Goal: Check status: Check status

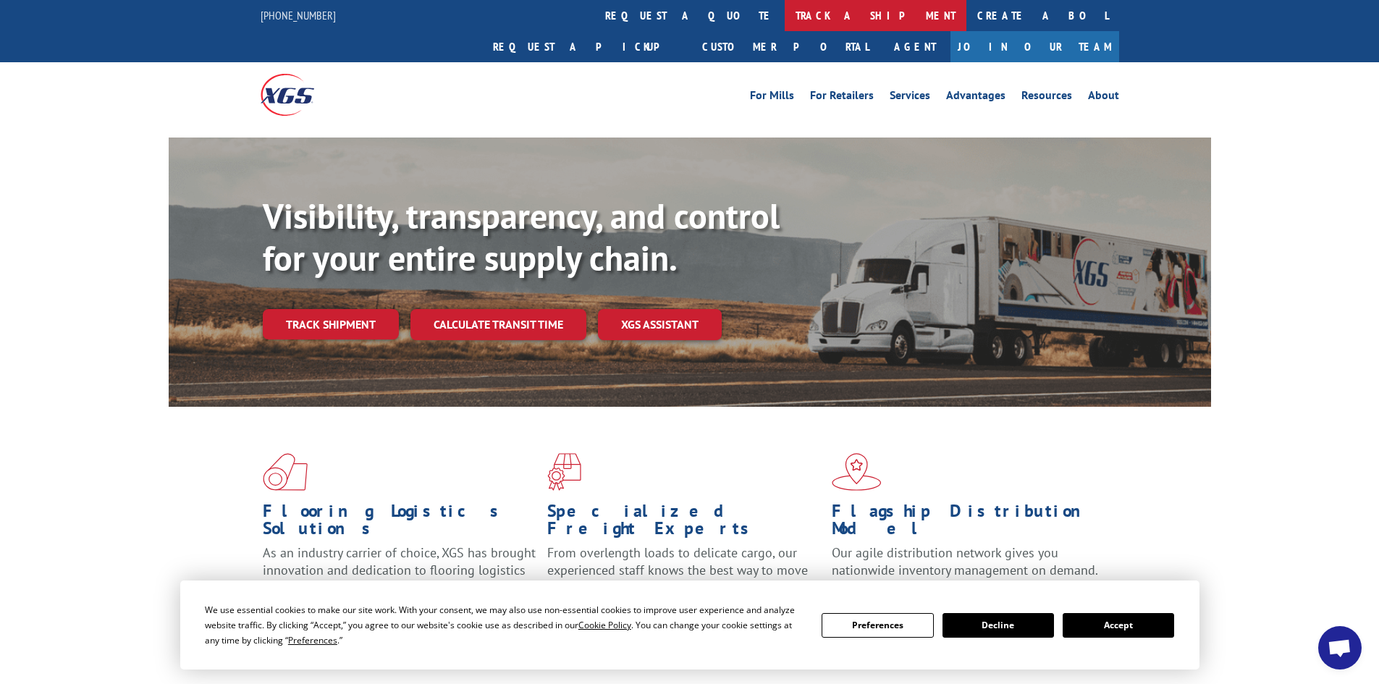
click at [785, 15] on link "track a shipment" at bounding box center [876, 15] width 182 height 31
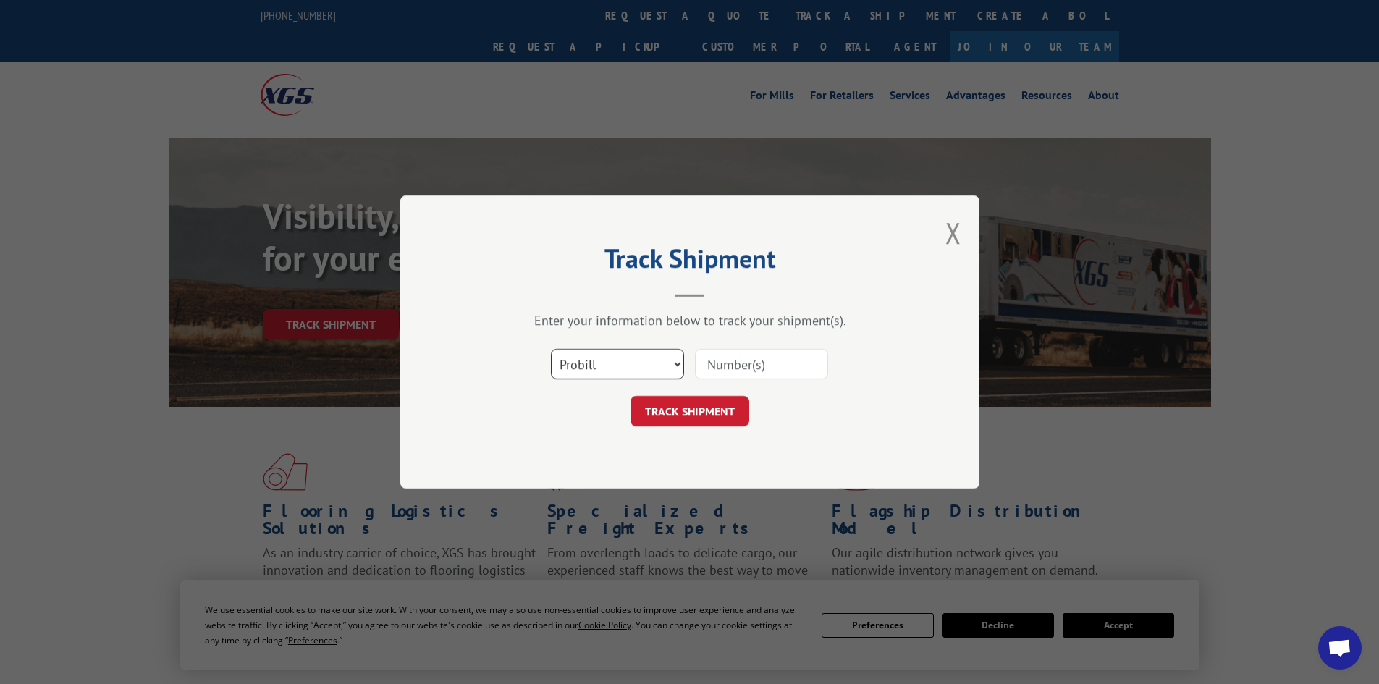
click at [578, 353] on select "Select category... Probill BOL PO" at bounding box center [617, 364] width 133 height 30
select select "bol"
click at [551, 349] on select "Select category... Probill BOL PO" at bounding box center [617, 364] width 133 height 30
click at [730, 353] on input at bounding box center [761, 364] width 133 height 30
paste input "7057405"
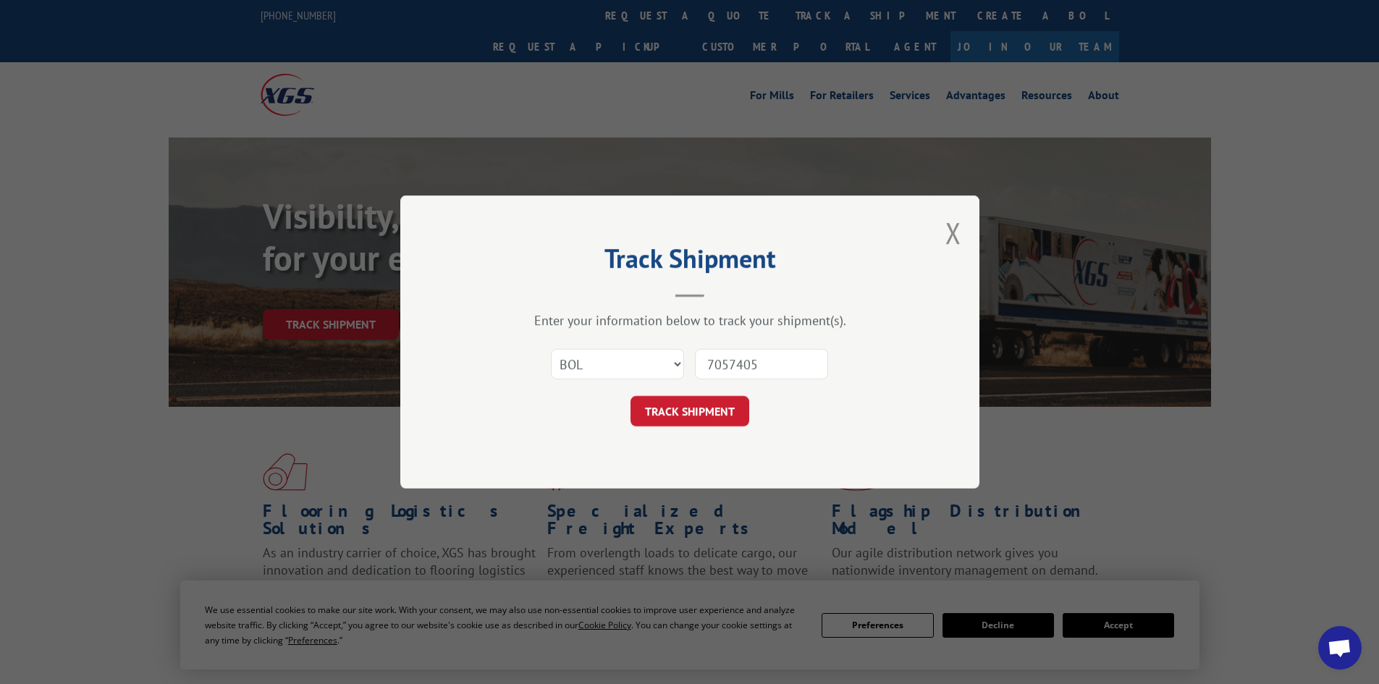
type input "7057405"
click at [660, 411] on button "TRACK SHIPMENT" at bounding box center [690, 411] width 119 height 30
